Goal: Information Seeking & Learning: Find specific fact

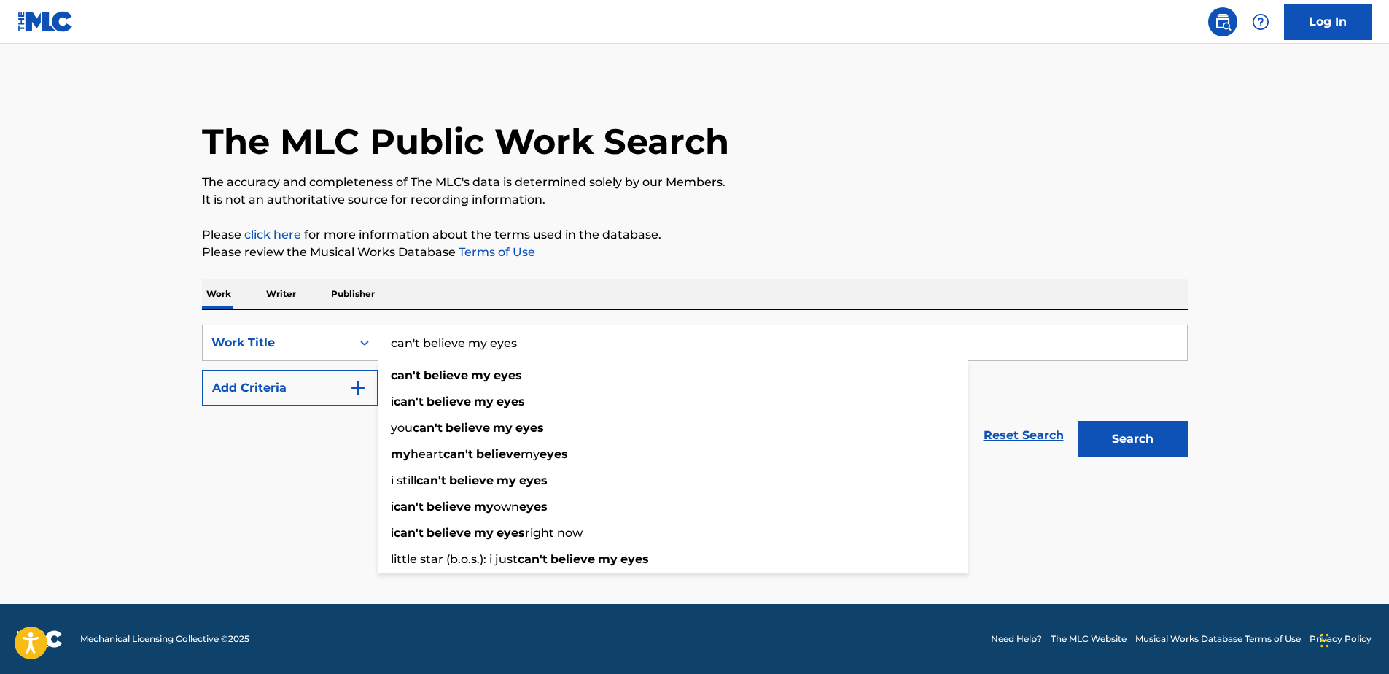
type input "can't believe my eyes"
click at [346, 376] on button "Add Criteria" at bounding box center [290, 388] width 177 height 36
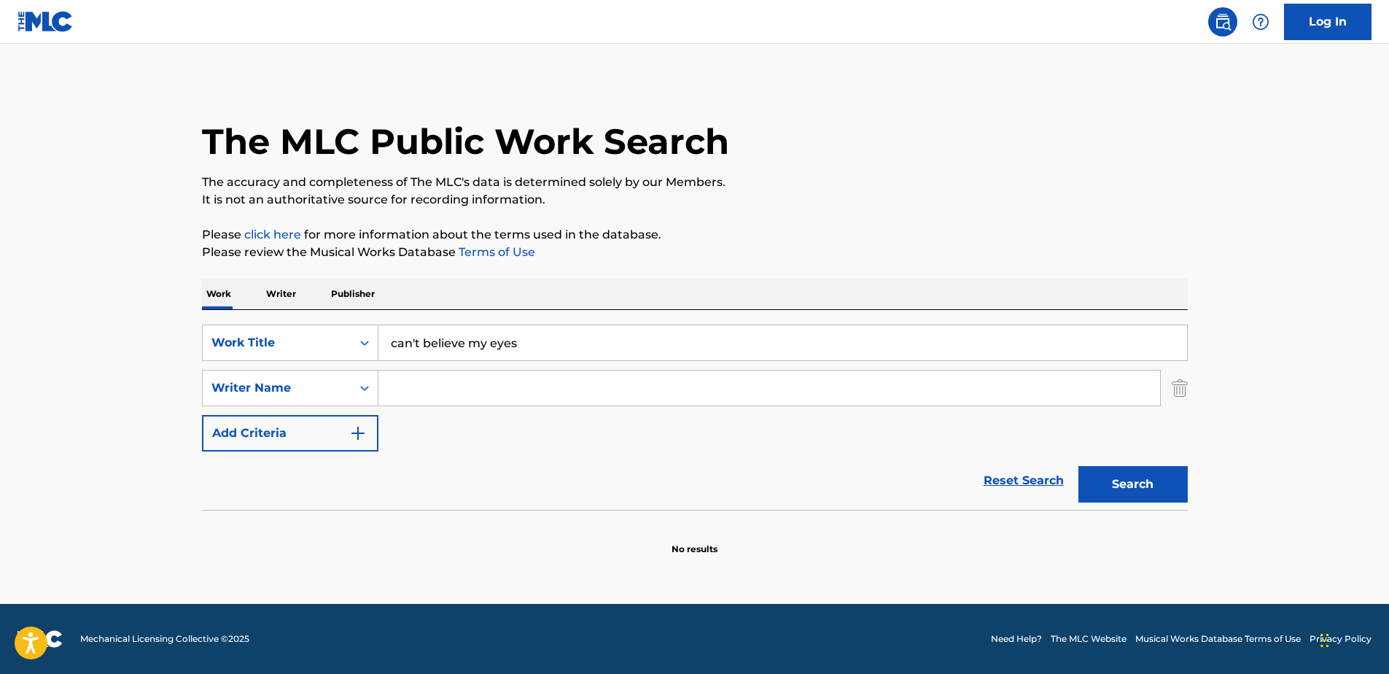
click at [459, 380] on input "Search Form" at bounding box center [770, 388] width 782 height 35
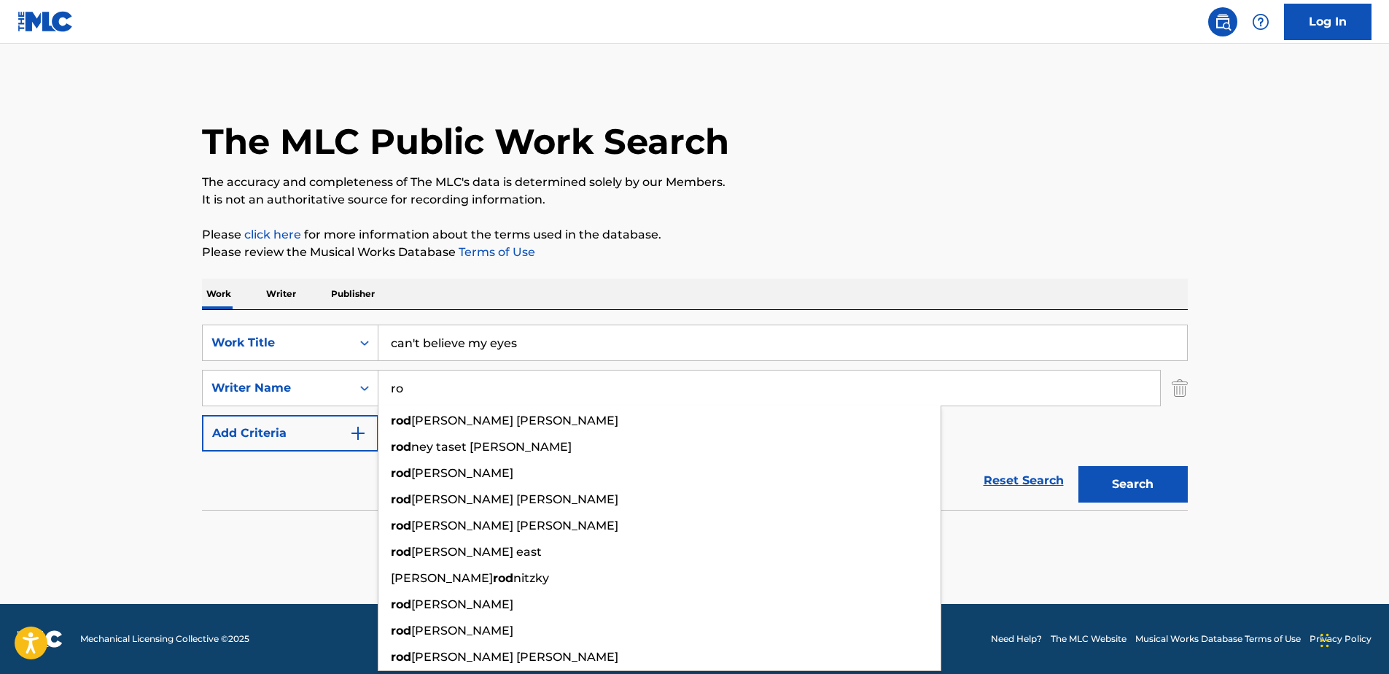
type input "r"
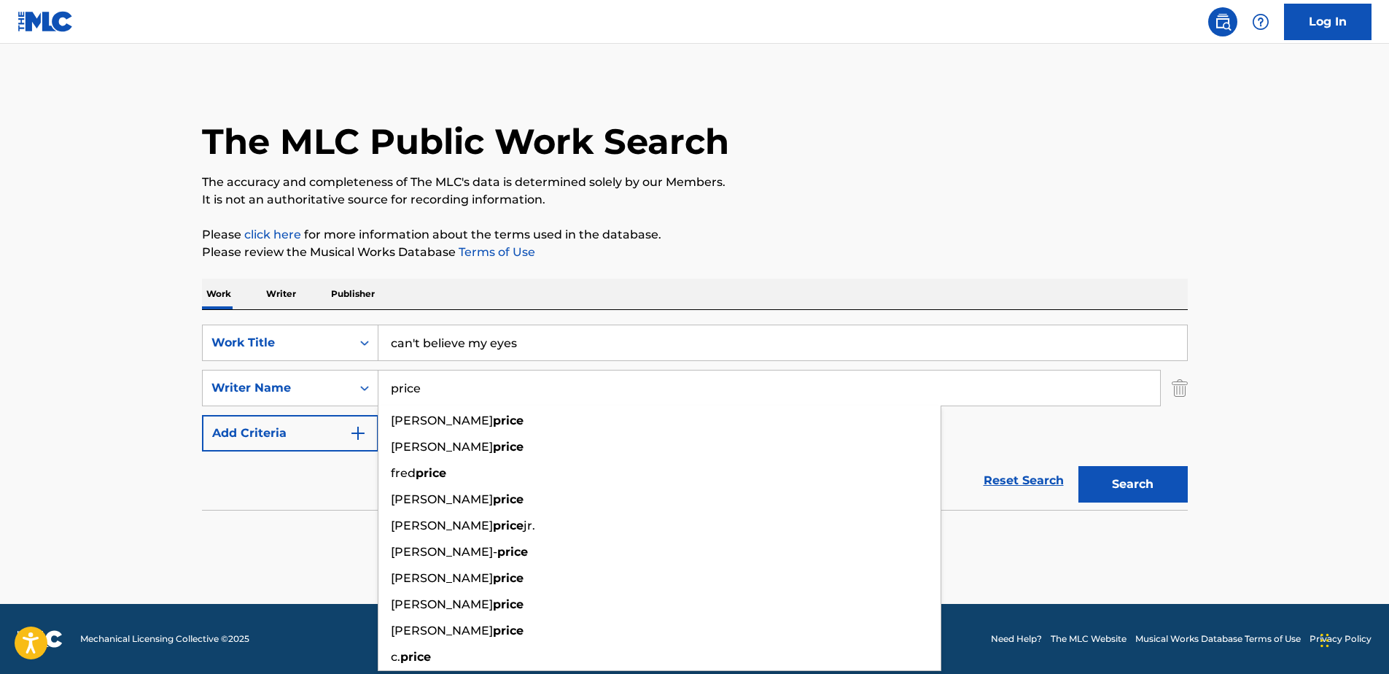
type input "price"
click at [1079, 466] on button "Search" at bounding box center [1133, 484] width 109 height 36
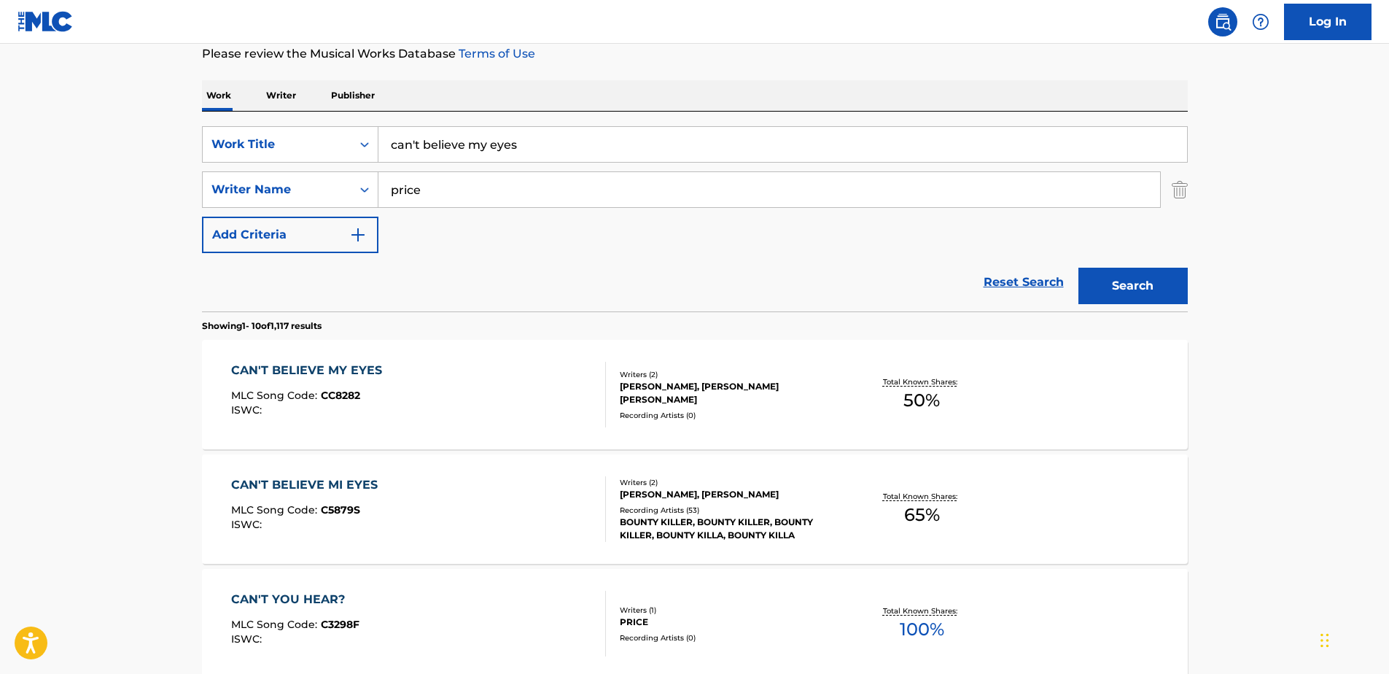
scroll to position [219, 0]
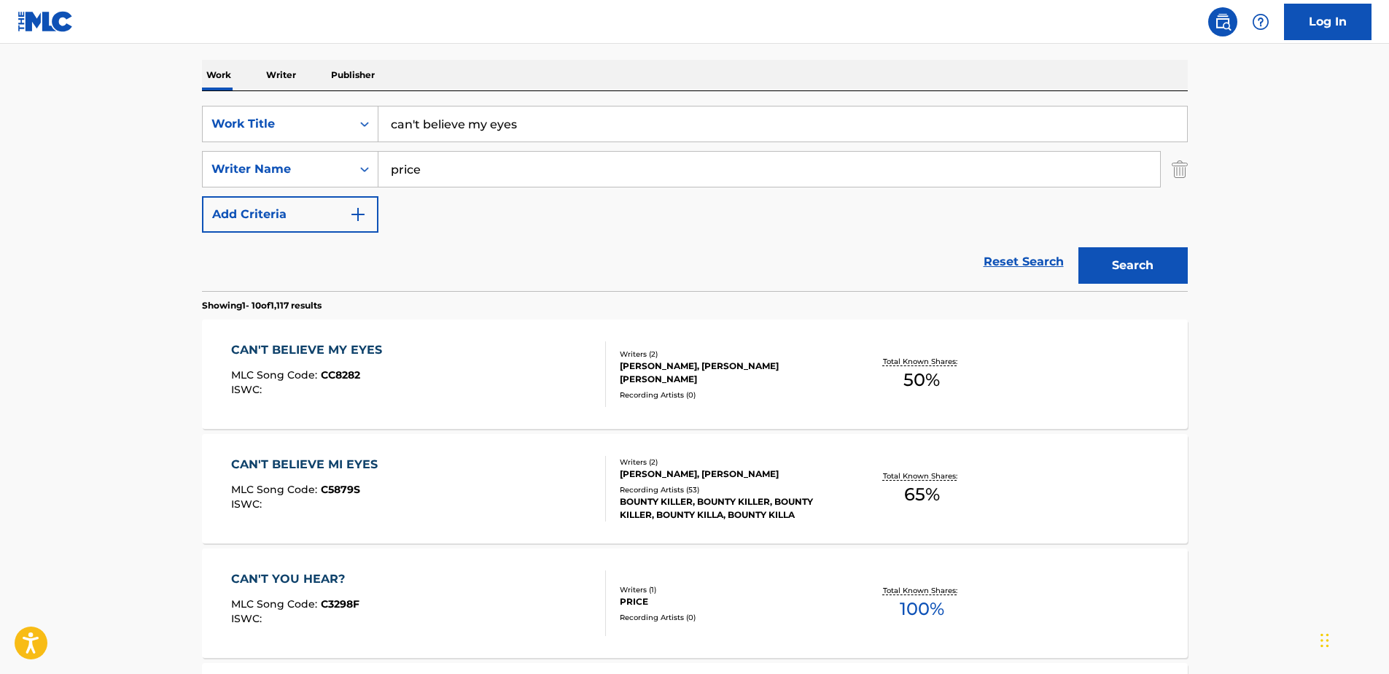
click at [465, 389] on div "CAN'T BELIEVE MY EYES MLC Song Code : CC8282 ISWC :" at bounding box center [418, 374] width 375 height 66
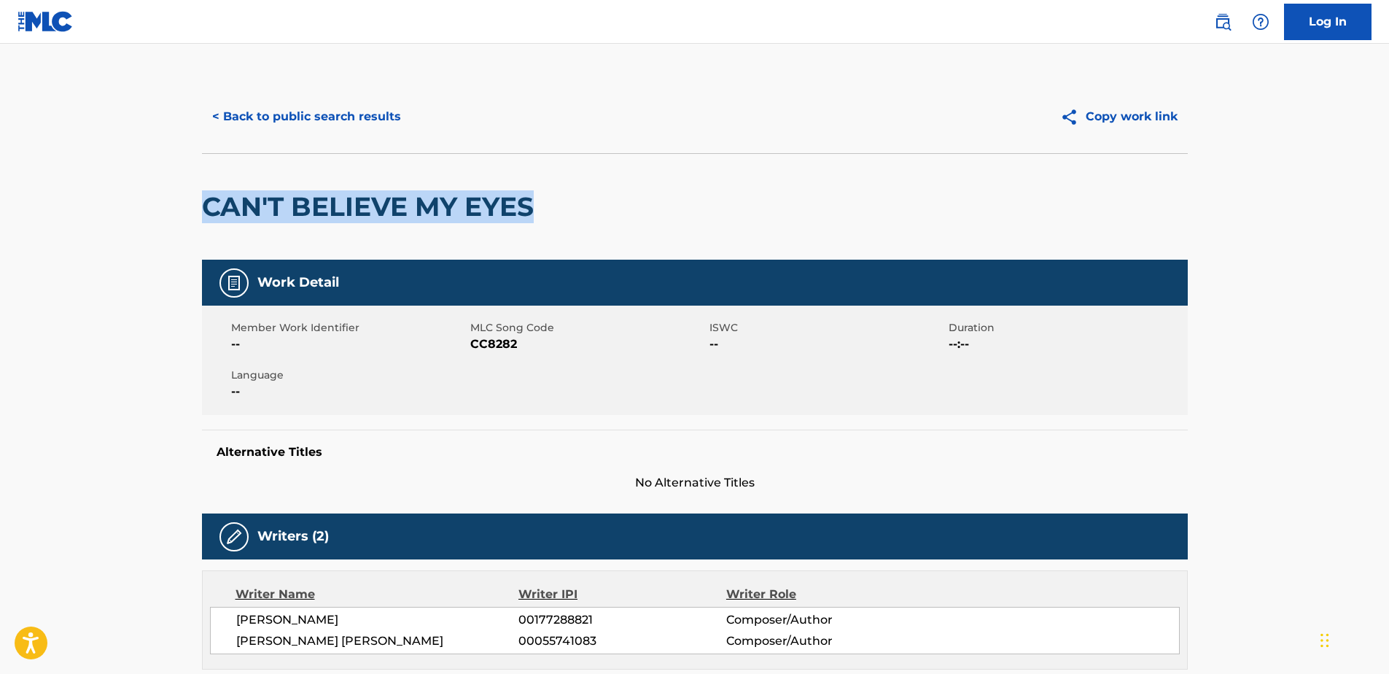
drag, startPoint x: 554, startPoint y: 205, endPoint x: 109, endPoint y: 202, distance: 444.2
click at [109, 202] on main "< Back to public search results Copy work link CAN'T BELIEVE MY EYES Work Detai…" at bounding box center [694, 589] width 1389 height 1091
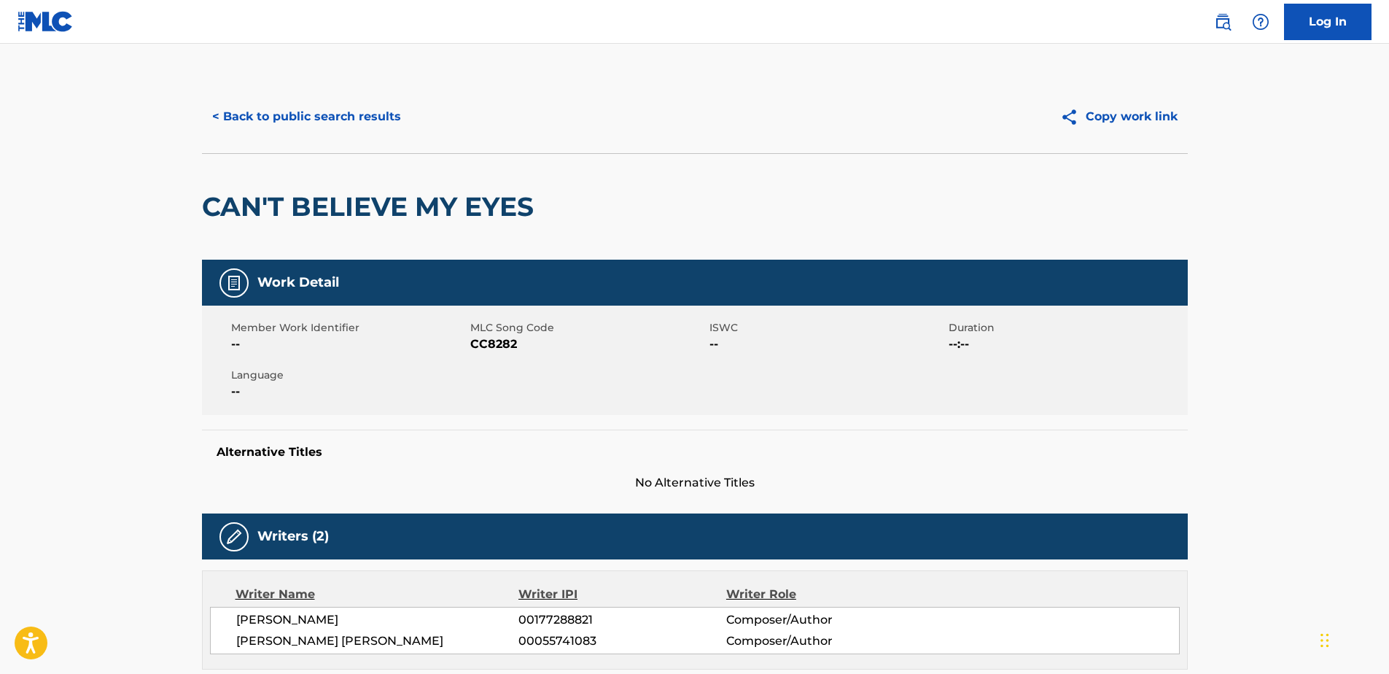
click at [495, 349] on span "CC8282" at bounding box center [588, 345] width 236 height 18
copy span "CC8282"
click at [341, 112] on button "< Back to public search results" at bounding box center [306, 116] width 209 height 36
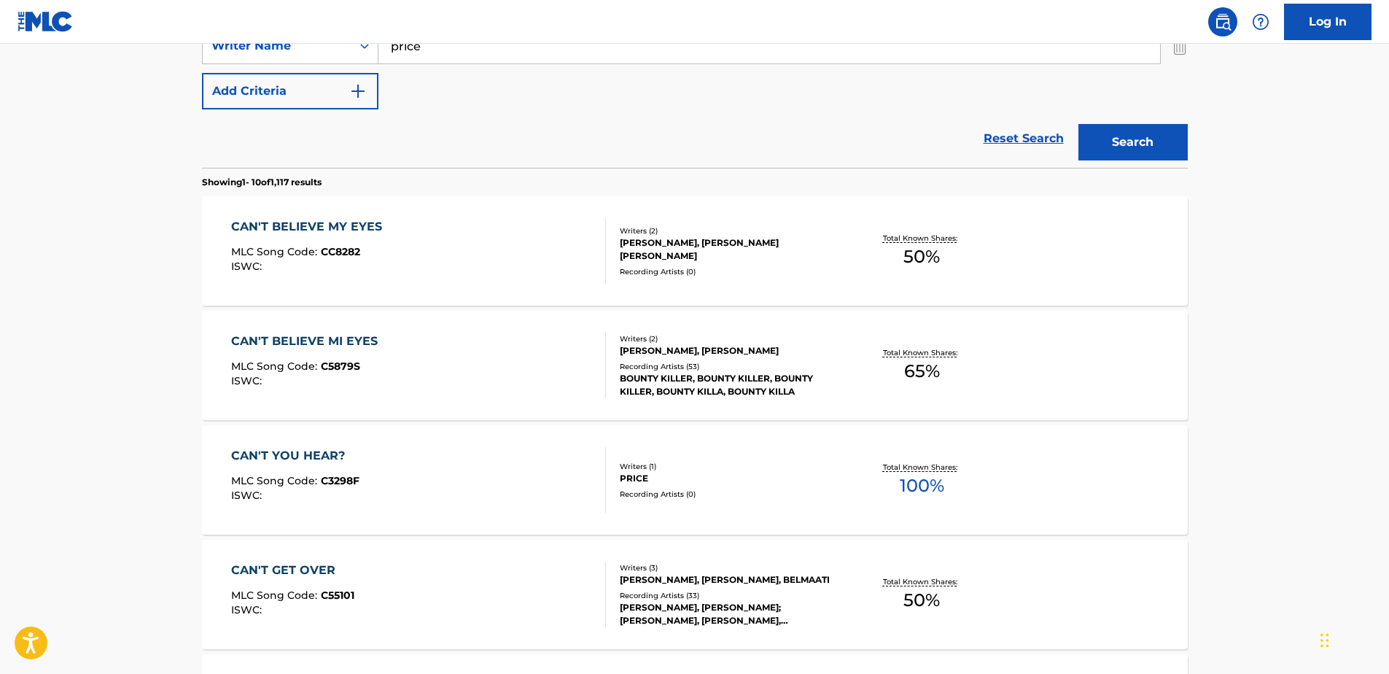
scroll to position [365, 0]
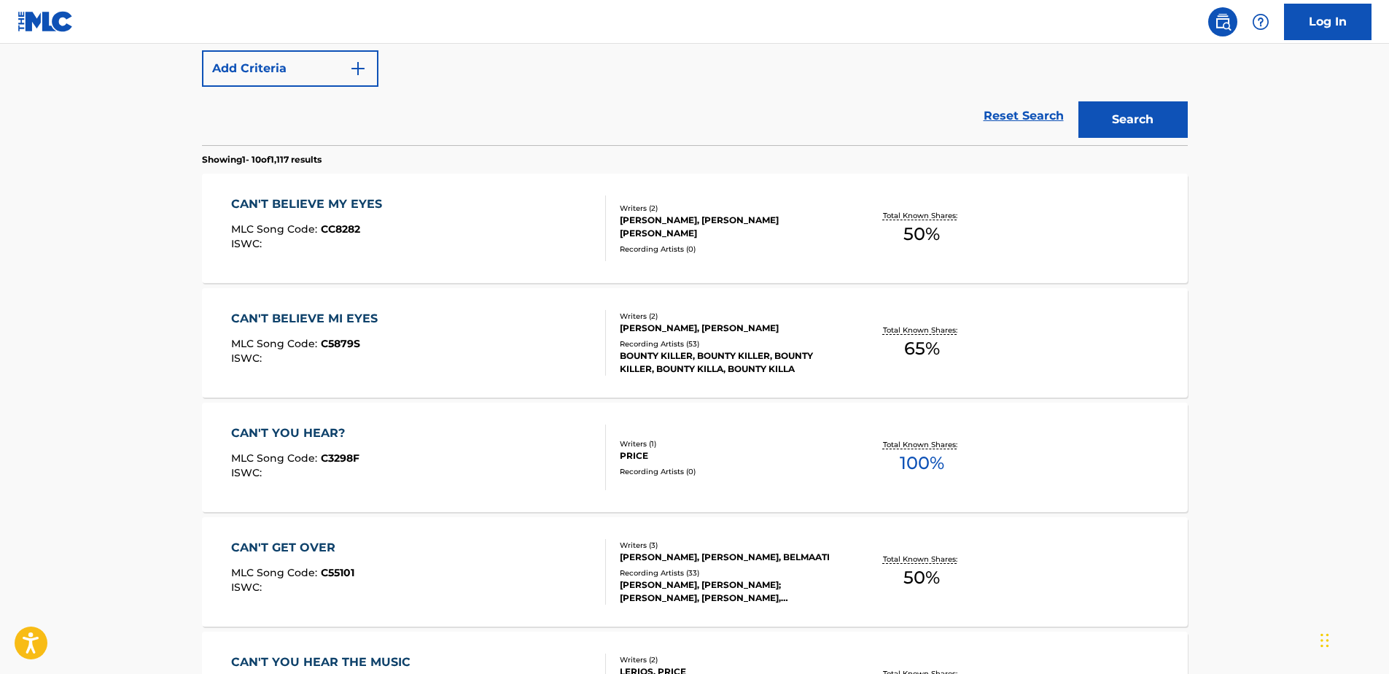
click at [414, 338] on div "CAN'T BELIEVE MI EYES MLC Song Code : C5879S ISWC :" at bounding box center [418, 343] width 375 height 66
